Goal: Navigation & Orientation: Go to known website

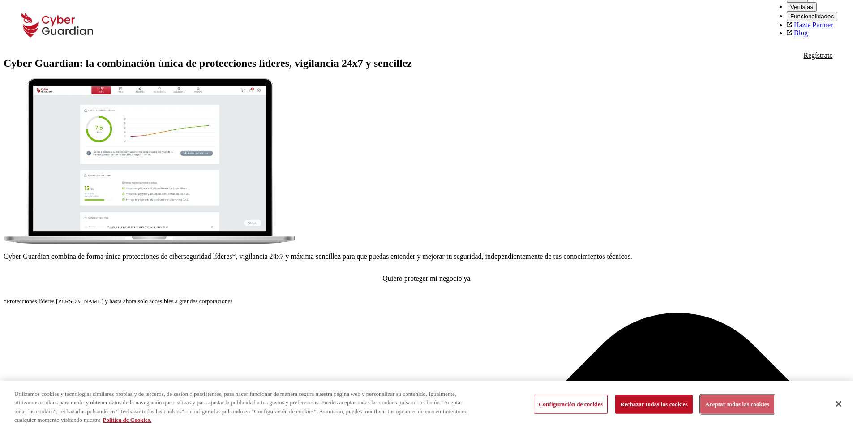
click at [746, 403] on button "Aceptar todas las cookies" at bounding box center [737, 404] width 74 height 19
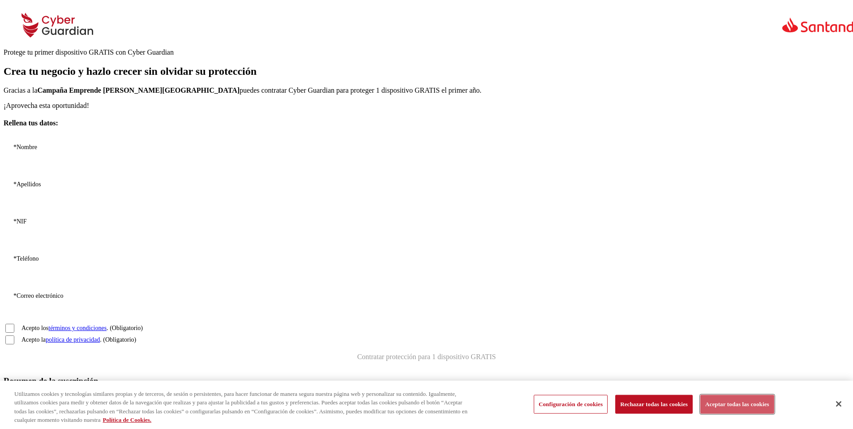
click at [763, 405] on button "Aceptar todas las cookies" at bounding box center [737, 404] width 74 height 19
click at [737, 401] on button "Aceptar todas las cookies" at bounding box center [737, 404] width 74 height 19
